Goal: Information Seeking & Learning: Learn about a topic

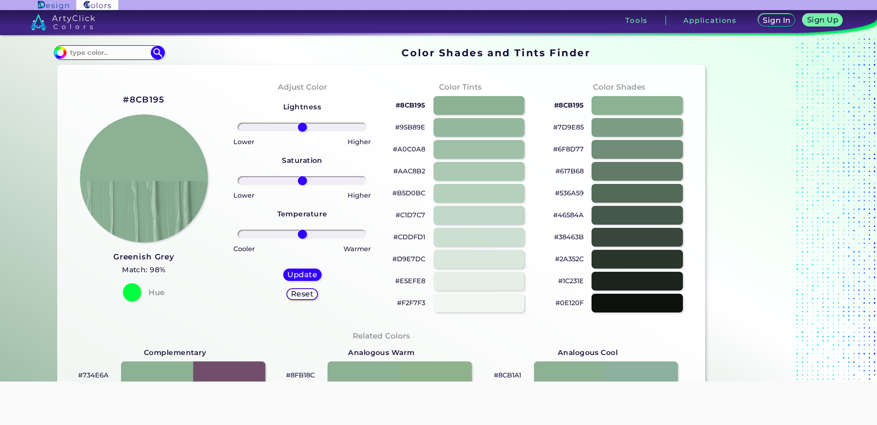
click at [564, 281] on p "#1C231E" at bounding box center [571, 280] width 26 height 11
click at [410, 259] on p "#D9E7DC" at bounding box center [409, 258] width 33 height 11
click at [413, 148] on p "#A0C0A8" at bounding box center [409, 148] width 32 height 11
click at [413, 169] on p "#AAC8B2" at bounding box center [409, 170] width 32 height 11
click at [569, 239] on p "#38463B" at bounding box center [569, 236] width 30 height 11
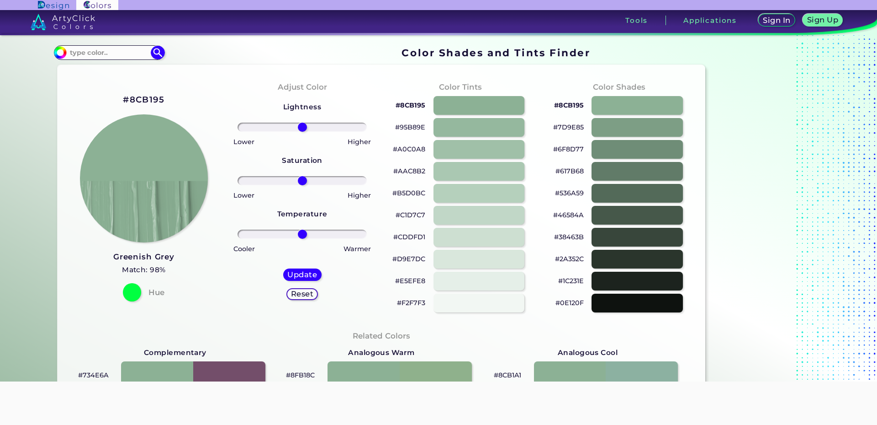
click at [570, 281] on p "#1C231E" at bounding box center [571, 280] width 26 height 11
click at [562, 279] on p "#1C231E" at bounding box center [571, 280] width 26 height 11
click at [413, 237] on p "#CDDFD1" at bounding box center [409, 236] width 32 height 11
click at [412, 105] on p "#8CB195" at bounding box center [411, 105] width 30 height 11
click at [411, 218] on p "#C1D7C7" at bounding box center [411, 214] width 30 height 11
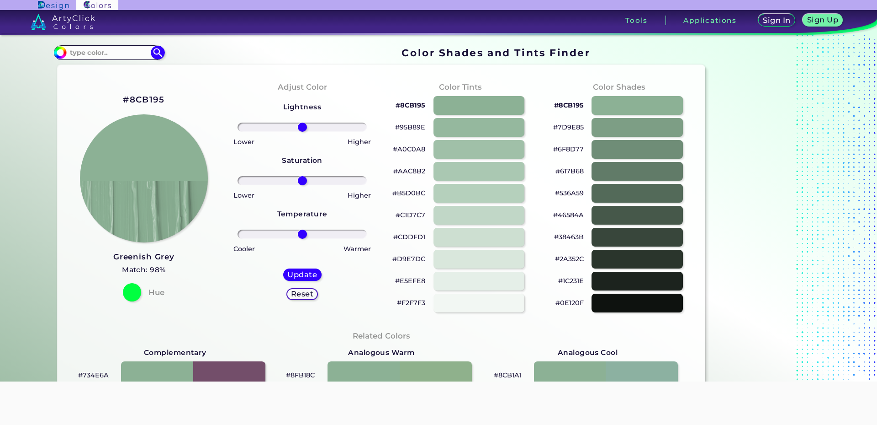
click at [408, 175] on p "#AAC8B2" at bounding box center [409, 170] width 32 height 11
click at [413, 103] on p "#8CB195" at bounding box center [411, 105] width 30 height 11
click at [410, 217] on p "#C1D7C7" at bounding box center [411, 214] width 30 height 11
